Goal: Navigation & Orientation: Find specific page/section

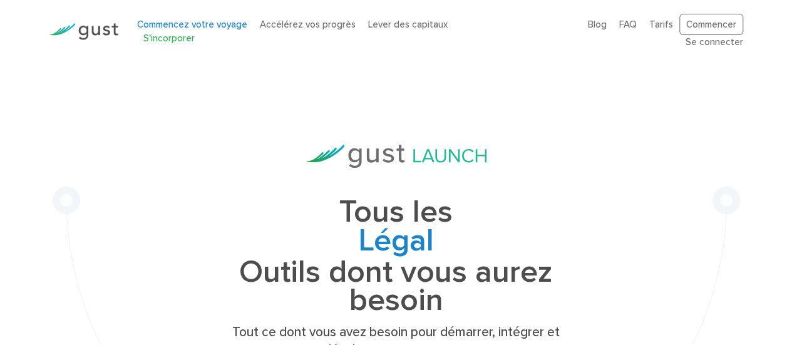
click at [229, 30] on font "Commencez votre voyage" at bounding box center [192, 24] width 110 height 11
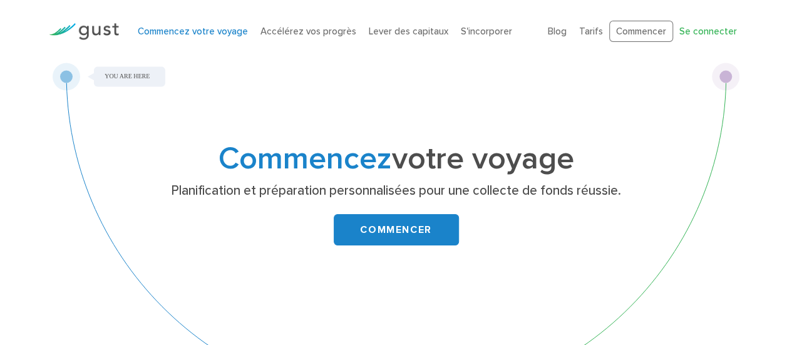
click at [716, 32] on font "Se connecter" at bounding box center [708, 31] width 58 height 11
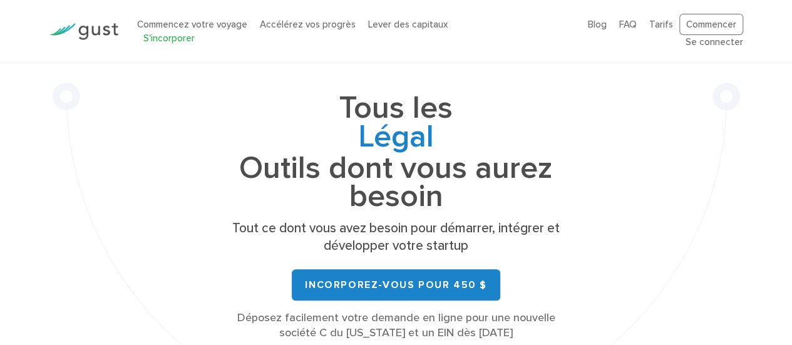
scroll to position [58, 0]
